Goal: Task Accomplishment & Management: Manage account settings

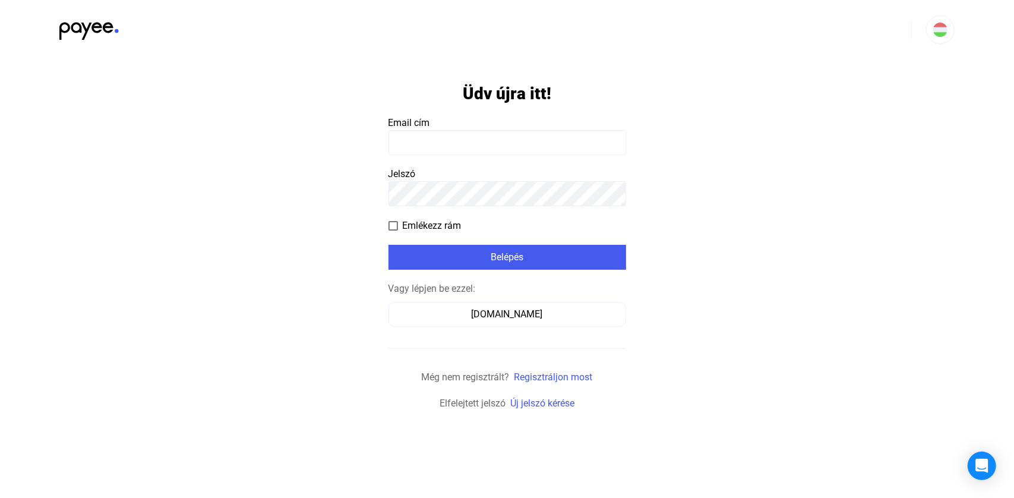
click at [426, 137] on input at bounding box center [508, 142] width 238 height 25
click at [447, 141] on input at bounding box center [508, 142] width 238 height 25
click at [465, 139] on input at bounding box center [508, 142] width 238 height 25
type input "**********"
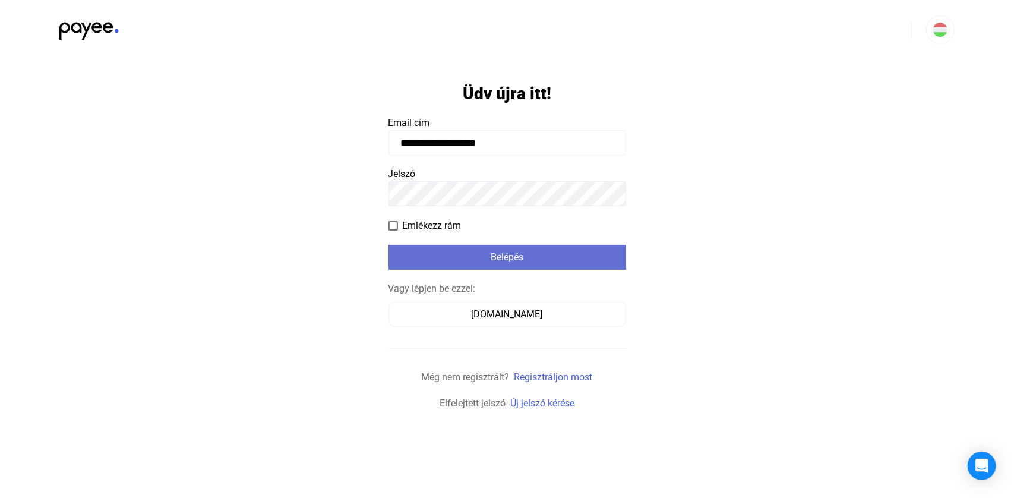
click at [454, 253] on div "Belépés" at bounding box center [507, 257] width 231 height 14
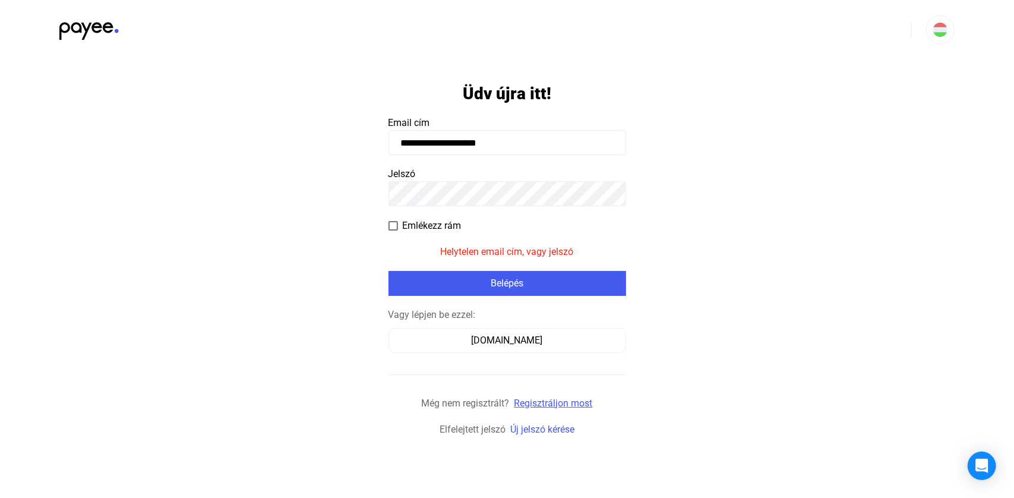
click at [551, 400] on link "Regisztráljon most" at bounding box center [554, 403] width 78 height 11
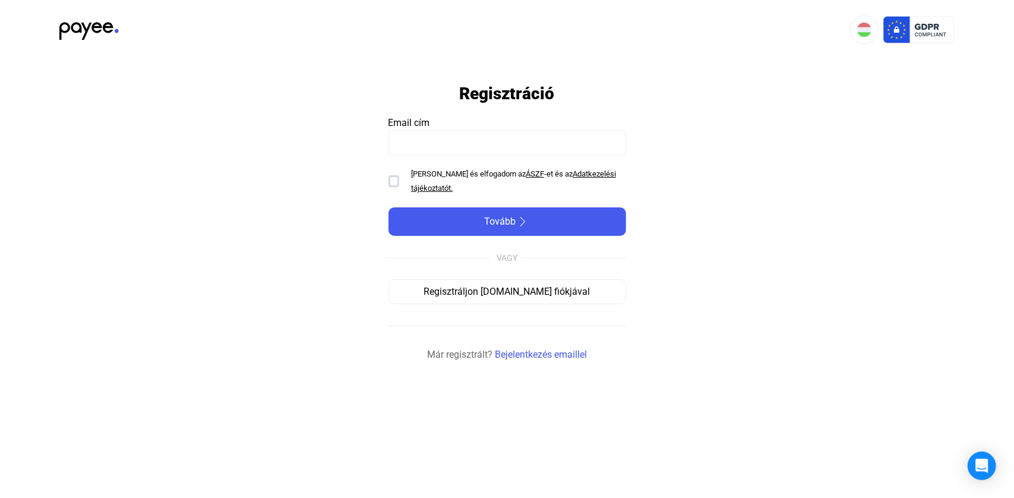
click at [409, 141] on input at bounding box center [508, 142] width 238 height 25
type input "**********"
click at [393, 183] on div at bounding box center [394, 181] width 11 height 12
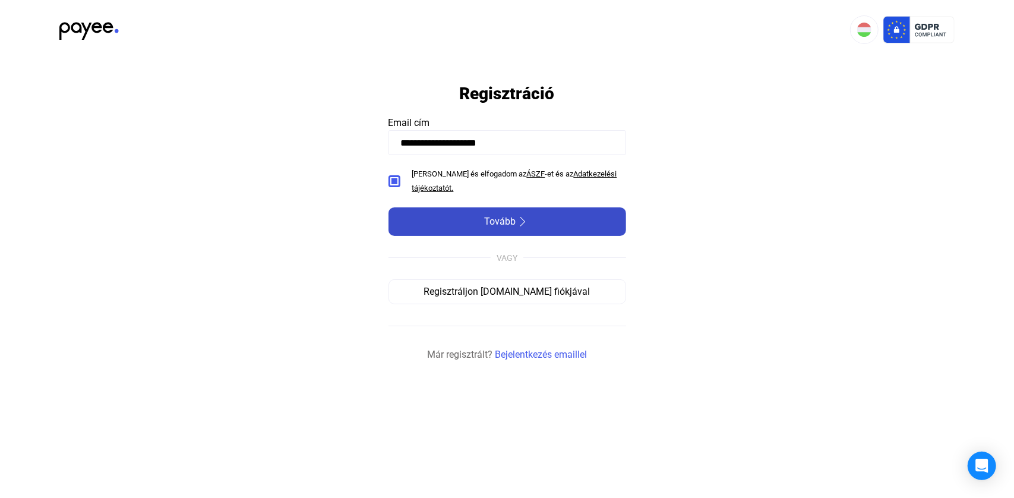
click at [444, 221] on div "Tovább" at bounding box center [507, 221] width 231 height 14
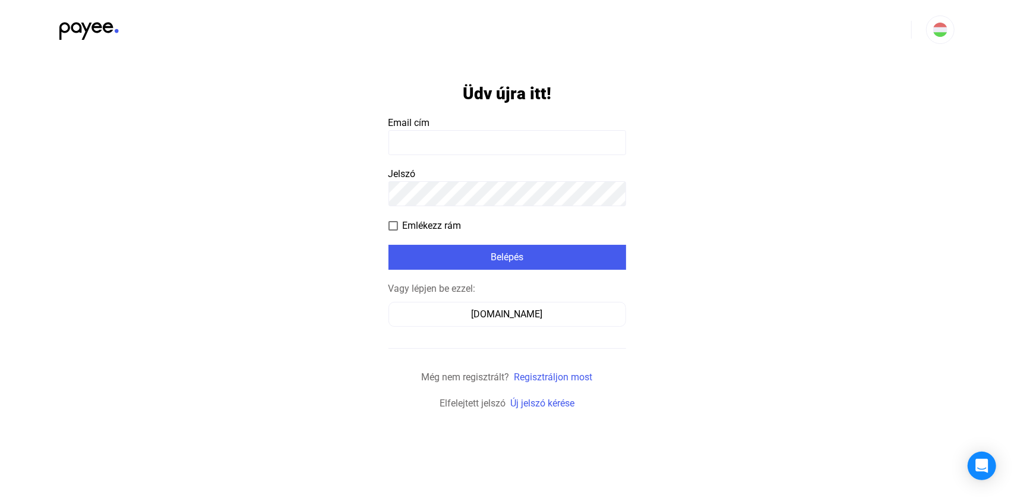
click at [415, 140] on input at bounding box center [508, 142] width 238 height 25
type input "**********"
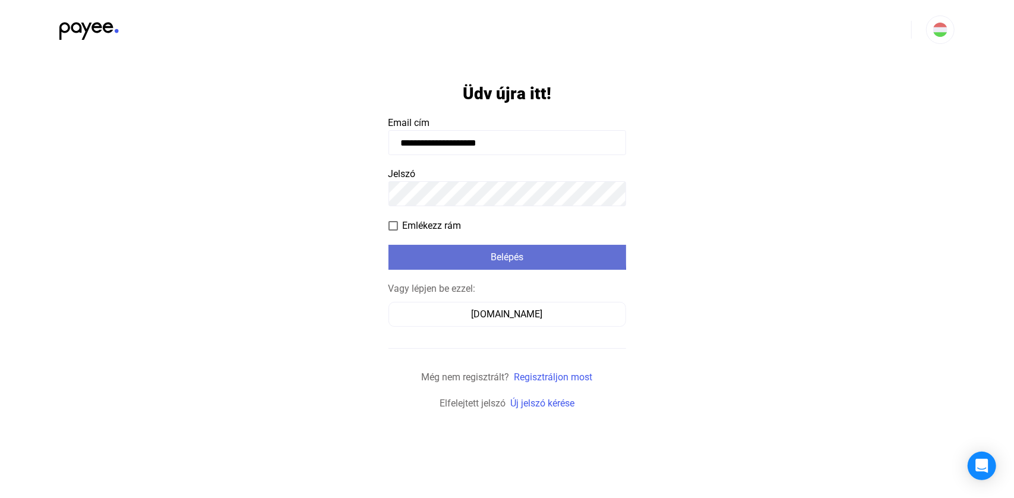
click at [476, 247] on button "Belépés" at bounding box center [508, 257] width 238 height 25
click at [509, 263] on div "Belépés" at bounding box center [507, 257] width 231 height 14
click input "submit" at bounding box center [0, 0] width 0 height 0
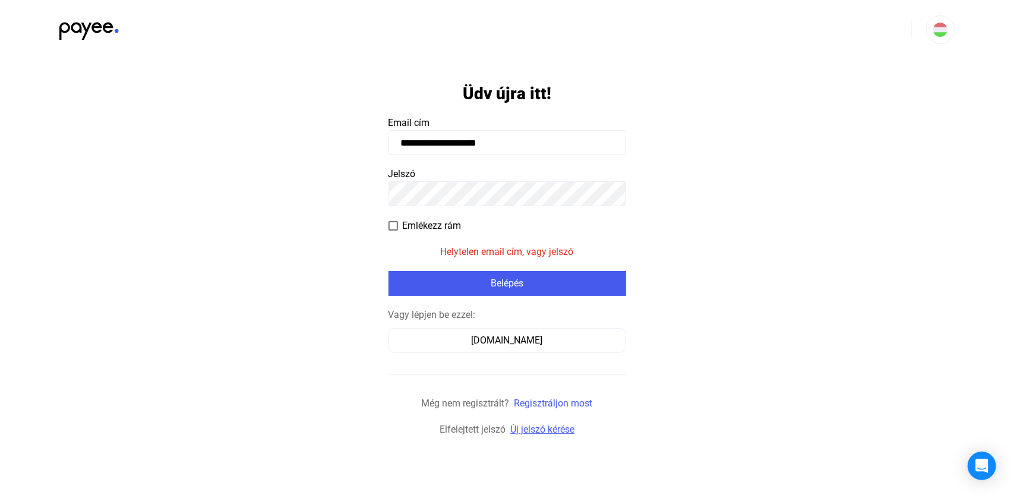
click at [532, 431] on link "Új jelszó kérése" at bounding box center [542, 429] width 64 height 11
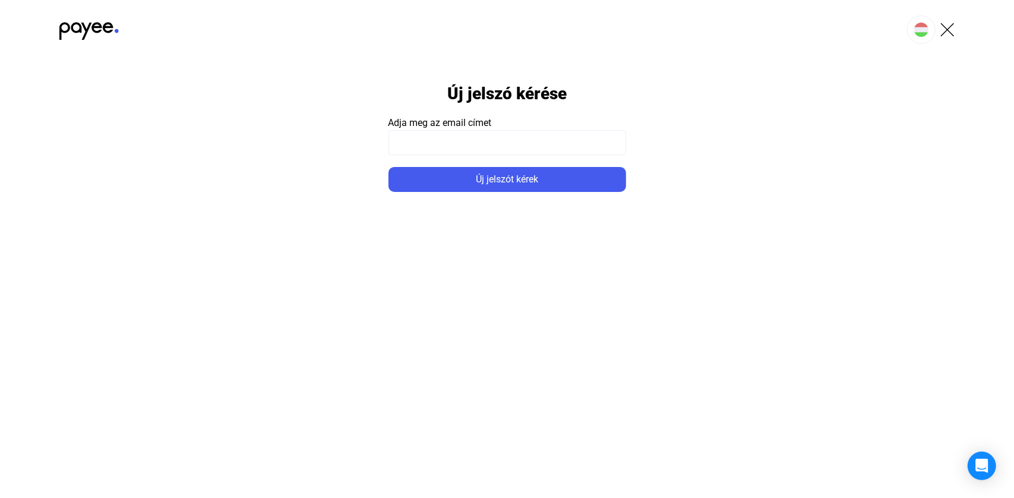
click at [425, 148] on input at bounding box center [508, 142] width 238 height 25
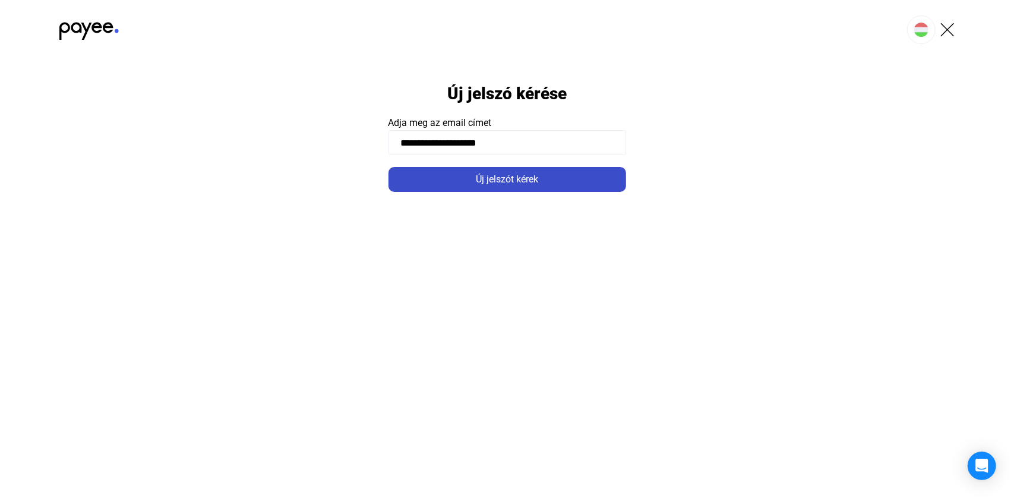
type input "**********"
click at [469, 182] on div "Új jelszót kérek" at bounding box center [507, 179] width 231 height 14
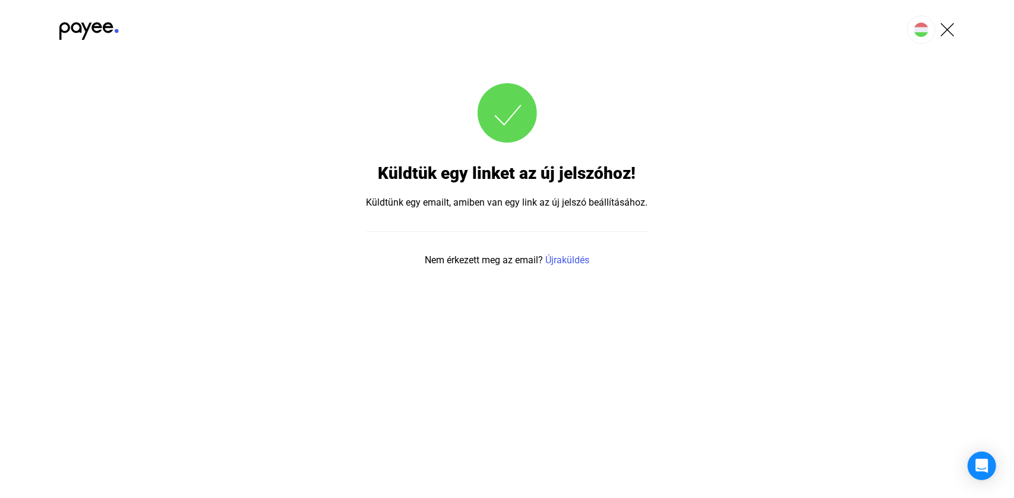
click at [87, 33] on img at bounding box center [88, 27] width 59 height 24
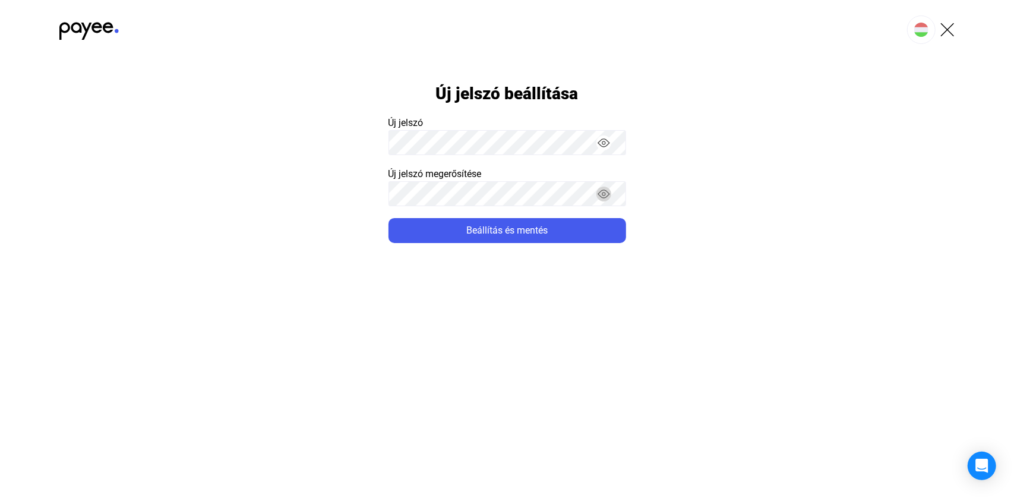
click at [604, 198] on img "button" at bounding box center [604, 194] width 12 height 12
click at [602, 138] on img "button" at bounding box center [604, 143] width 12 height 12
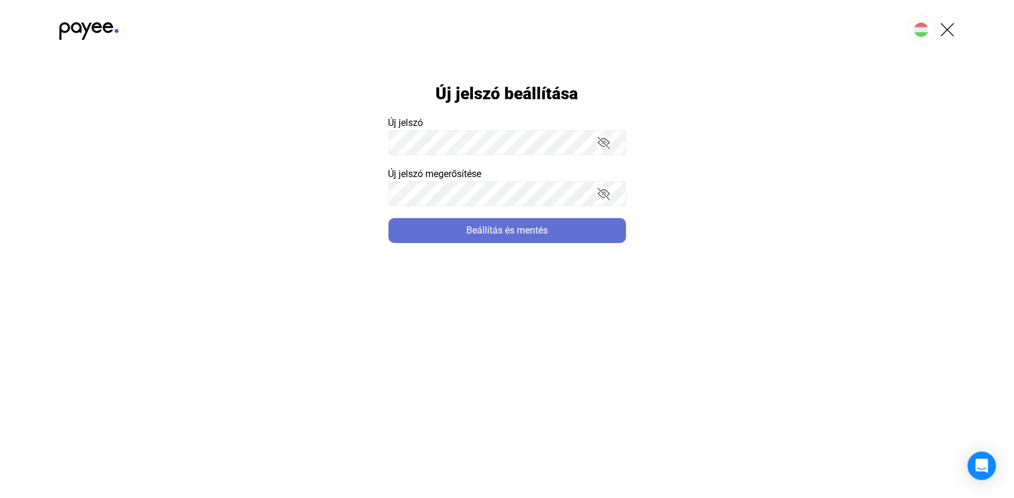
click at [527, 235] on div "Beállítás és mentés" at bounding box center [507, 230] width 231 height 14
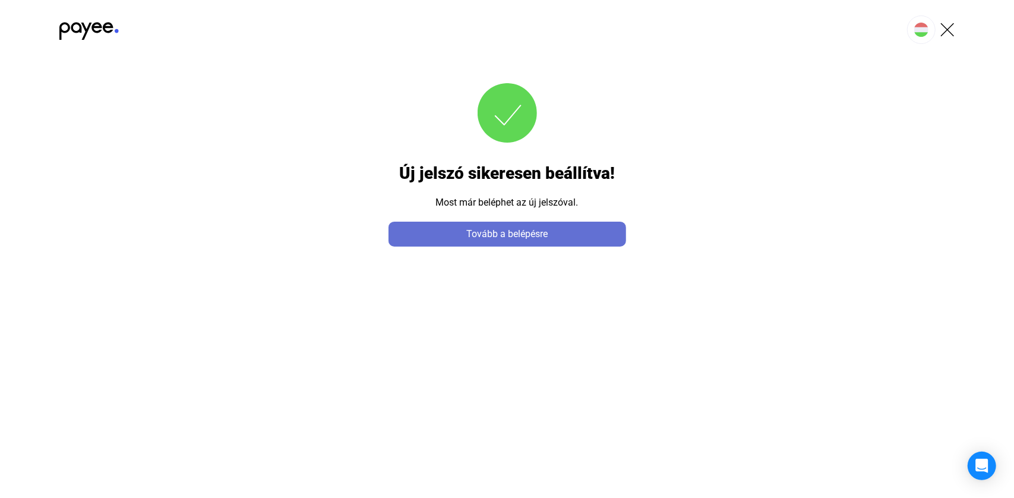
click at [527, 236] on div "Tovább a belépésre" at bounding box center [507, 234] width 231 height 14
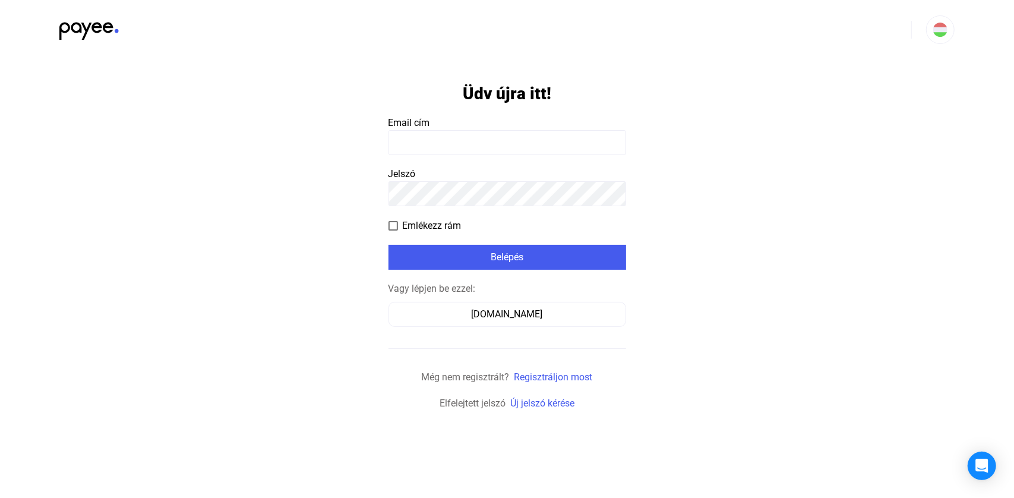
click at [447, 146] on input at bounding box center [508, 142] width 238 height 25
type input "**********"
click input "submit" at bounding box center [0, 0] width 0 height 0
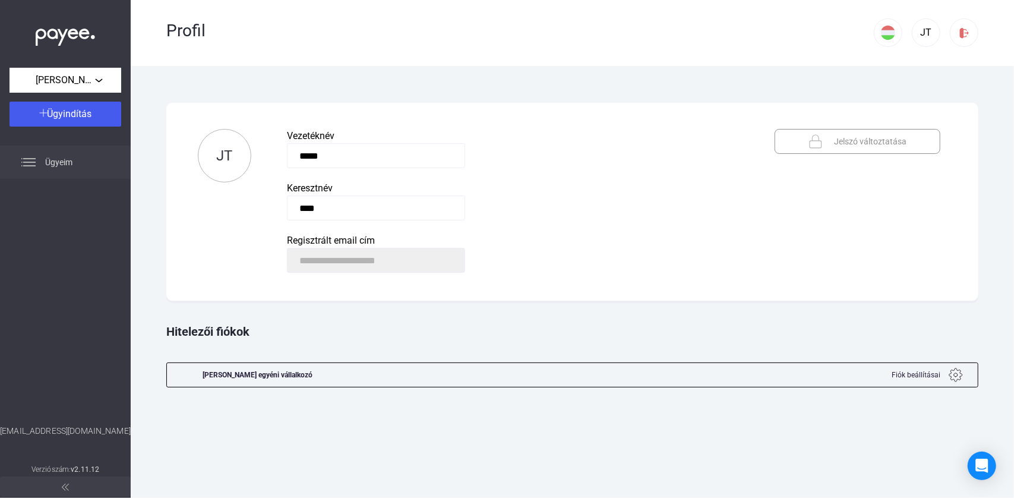
click at [51, 165] on span "Ügyeim" at bounding box center [58, 162] width 27 height 14
